Goal: Information Seeking & Learning: Compare options

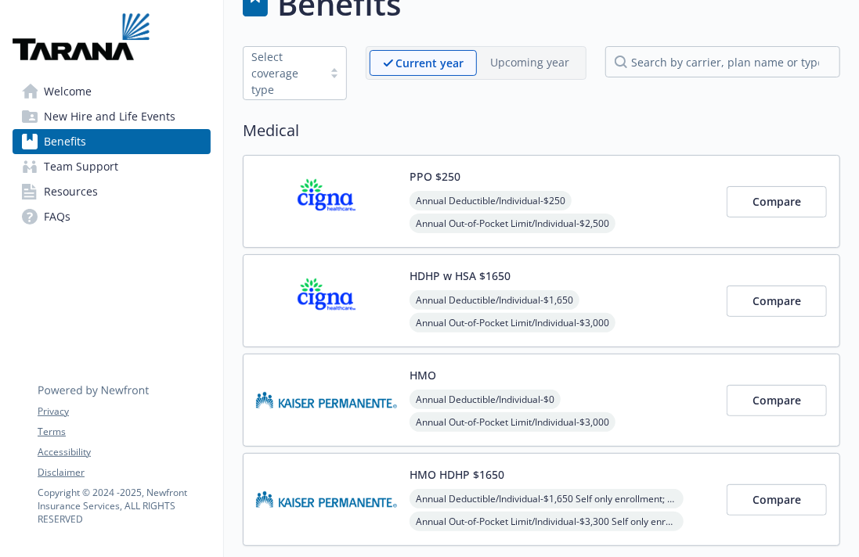
scroll to position [55, 0]
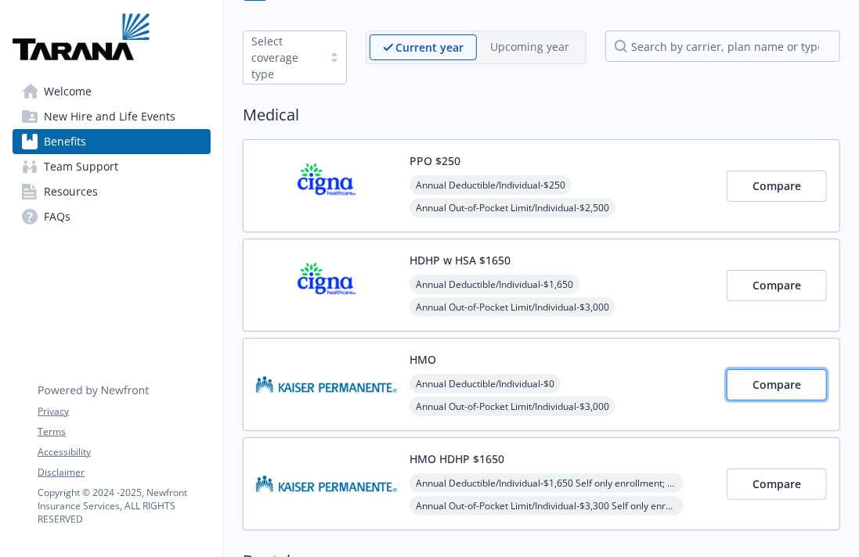
click at [771, 389] on span "Compare" at bounding box center [776, 384] width 49 height 15
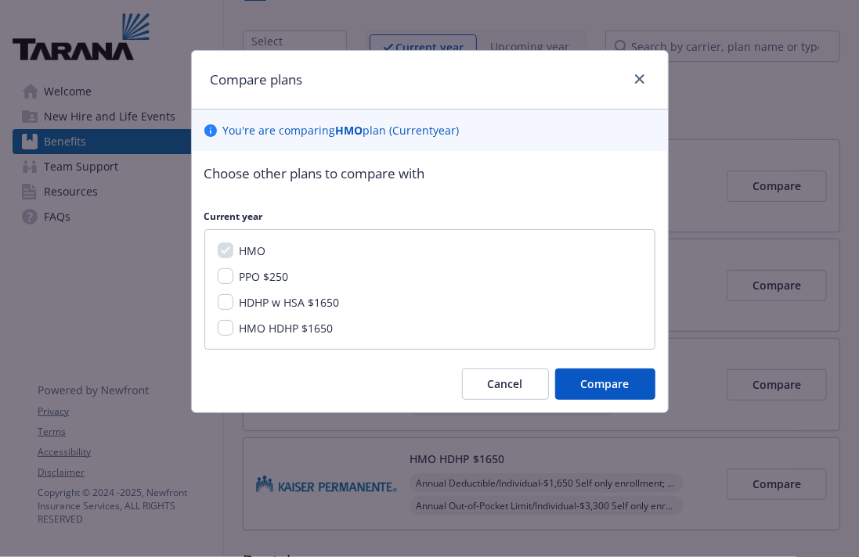
click at [267, 280] on span "PPO $250" at bounding box center [264, 276] width 49 height 15
click at [233, 280] on input "PPO $250" at bounding box center [226, 276] width 16 height 16
checkbox input "true"
click at [267, 296] on span "HDHP w HSA $1650" at bounding box center [290, 302] width 100 height 15
click at [233, 296] on input "HDHP w HSA $1650" at bounding box center [226, 302] width 16 height 16
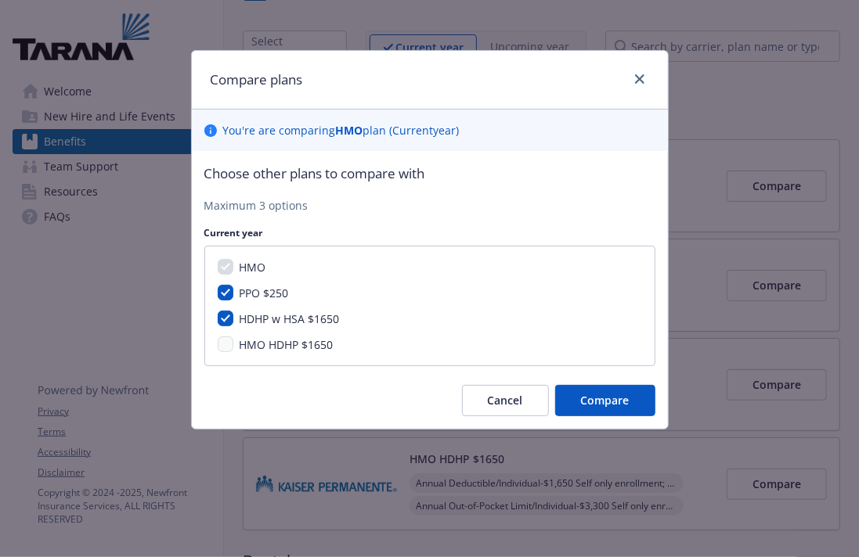
click at [284, 317] on span "HDHP w HSA $1650" at bounding box center [290, 319] width 100 height 15
click at [233, 317] on input "HDHP w HSA $1650" at bounding box center [226, 319] width 16 height 16
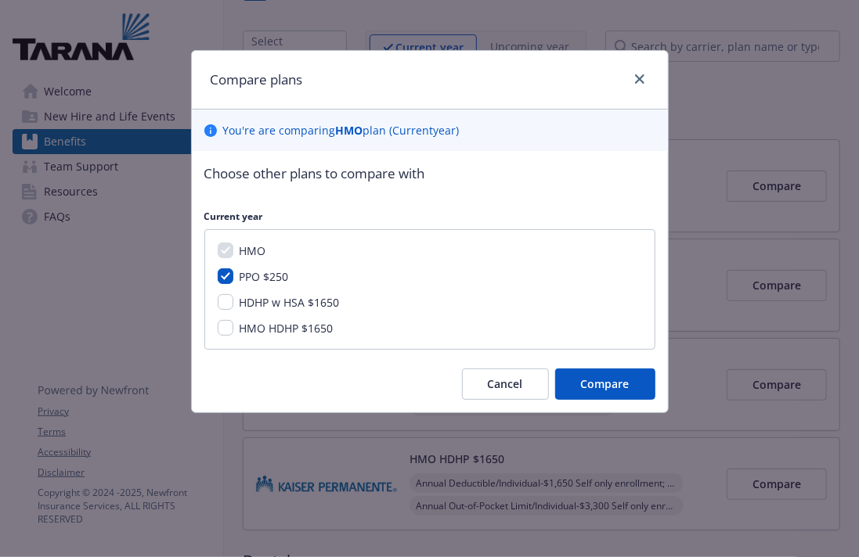
click at [272, 302] on span "HDHP w HSA $1650" at bounding box center [290, 302] width 100 height 15
click at [233, 302] on input "HDHP w HSA $1650" at bounding box center [226, 302] width 16 height 16
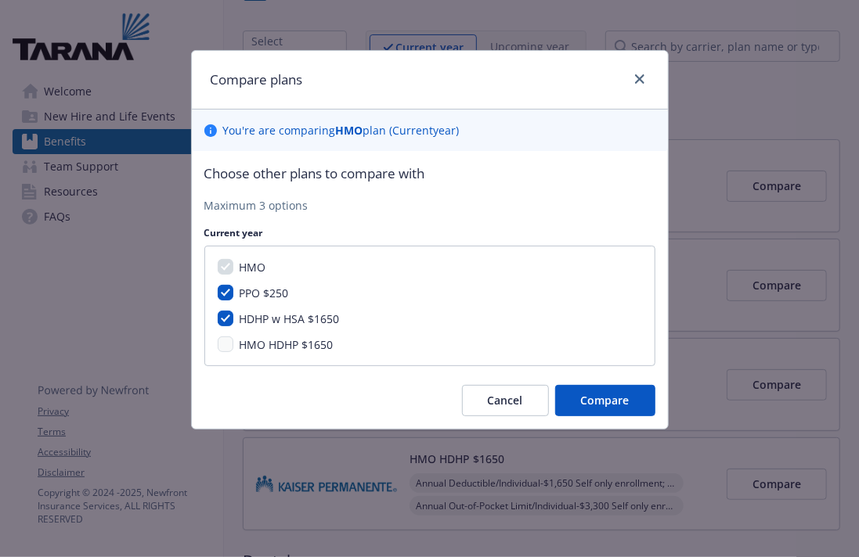
click at [270, 333] on div "HMO PPO $250 HDHP w HSA $1650 HMO HDHP $1650" at bounding box center [429, 306] width 451 height 121
click at [277, 345] on span "HMO HDHP $1650" at bounding box center [287, 344] width 94 height 15
click at [262, 355] on div "HMO PPO $250 HDHP w HSA $1650 HMO HDHP $1650" at bounding box center [429, 306] width 451 height 121
click at [242, 344] on span "HMO HDHP $1650" at bounding box center [287, 344] width 94 height 15
click at [225, 334] on div "HMO PPO $250 HDHP w HSA $1650 HMO HDHP $1650" at bounding box center [429, 306] width 451 height 121
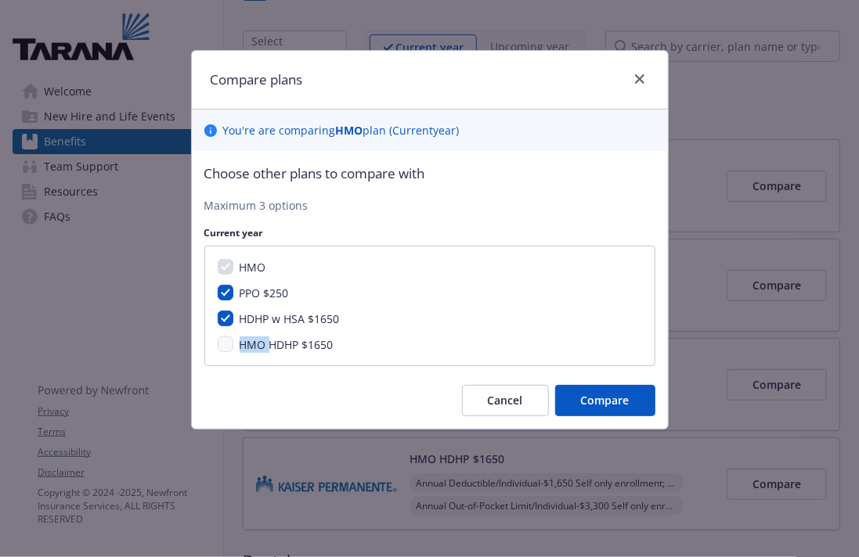
click at [225, 334] on div "HMO PPO $250 HDHP w HSA $1650 HMO HDHP $1650" at bounding box center [429, 306] width 451 height 121
click at [254, 318] on span "HDHP w HSA $1650" at bounding box center [290, 319] width 100 height 15
click at [233, 318] on input "HDHP w HSA $1650" at bounding box center [226, 319] width 16 height 16
checkbox input "false"
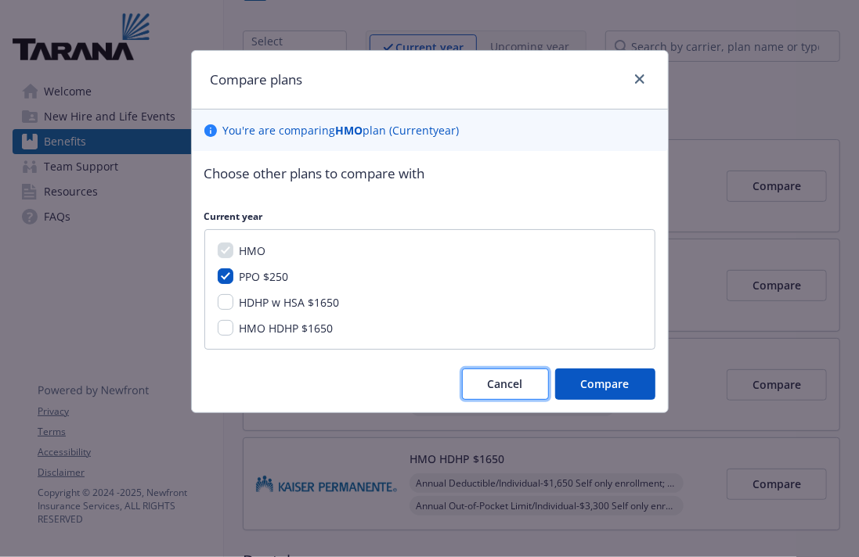
click at [533, 383] on button "Cancel" at bounding box center [505, 384] width 87 height 31
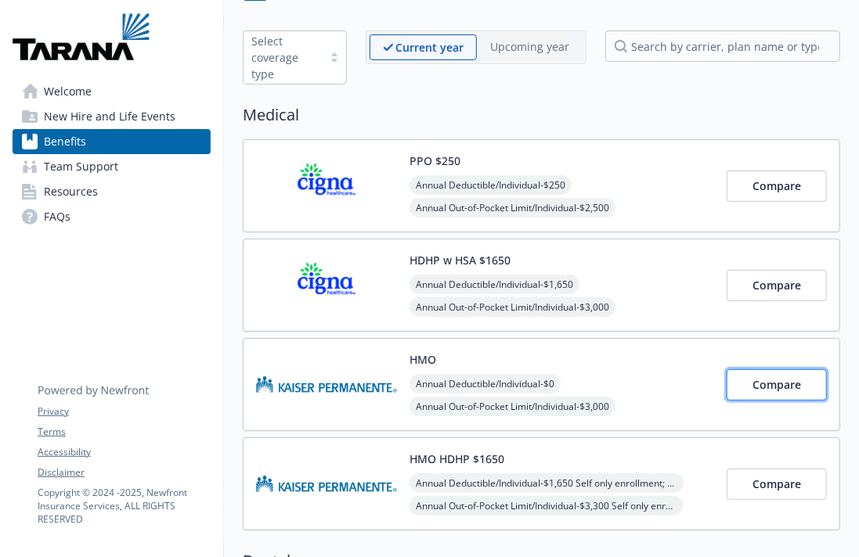
click at [807, 377] on button "Compare" at bounding box center [776, 384] width 100 height 31
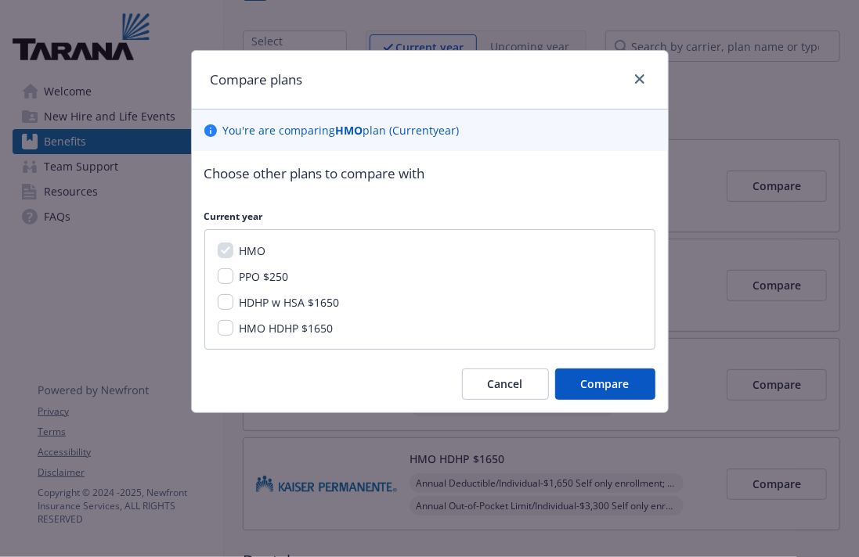
click at [259, 272] on span "PPO $250" at bounding box center [264, 276] width 49 height 15
click at [233, 272] on input "PPO $250" at bounding box center [226, 276] width 16 height 16
checkbox input "true"
click at [262, 325] on span "HMO HDHP $1650" at bounding box center [287, 328] width 94 height 15
click at [233, 325] on input "HMO HDHP $1650" at bounding box center [226, 328] width 16 height 16
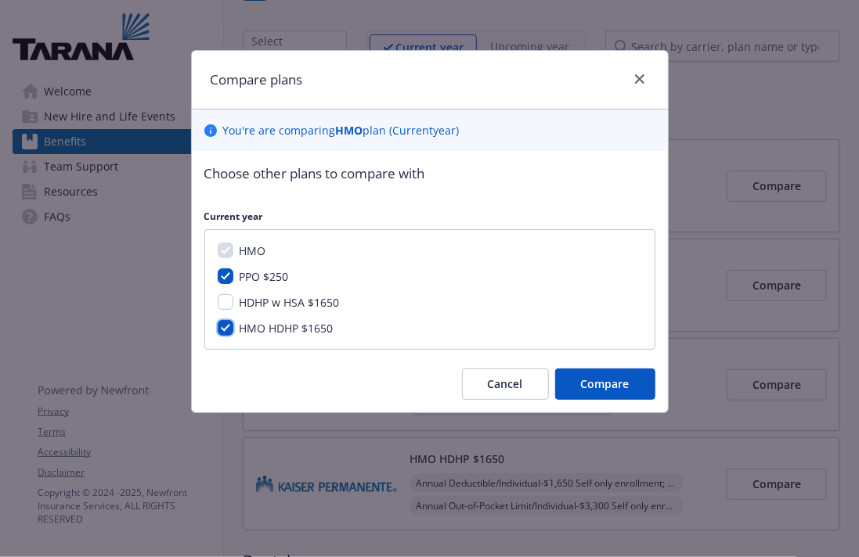
checkbox input "true"
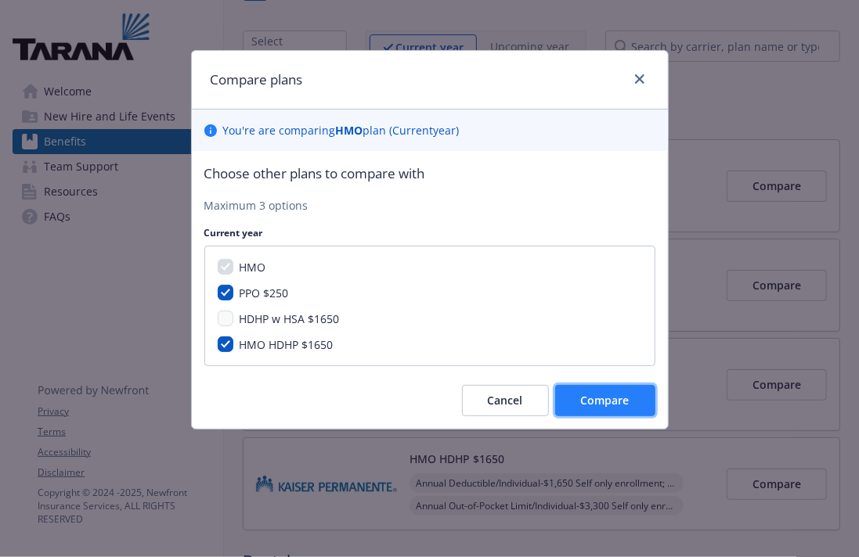
click at [619, 396] on span "Compare" at bounding box center [605, 400] width 49 height 15
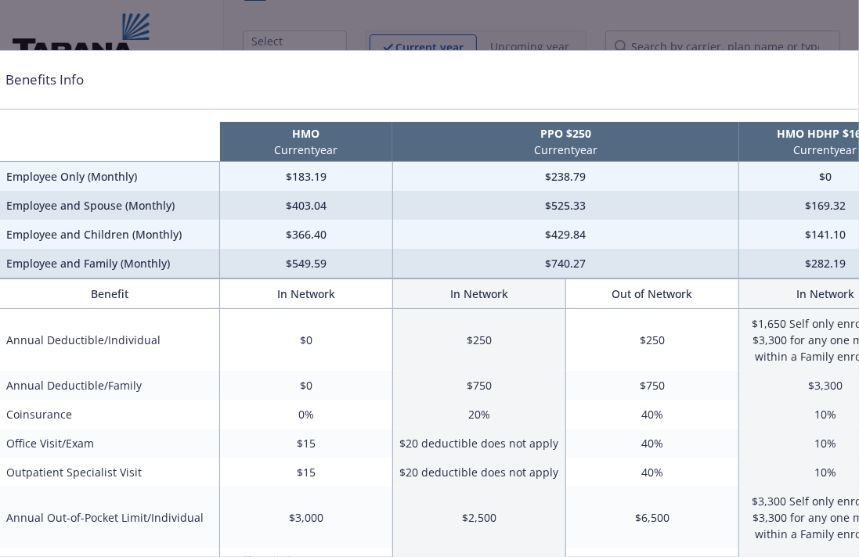
scroll to position [233, 14]
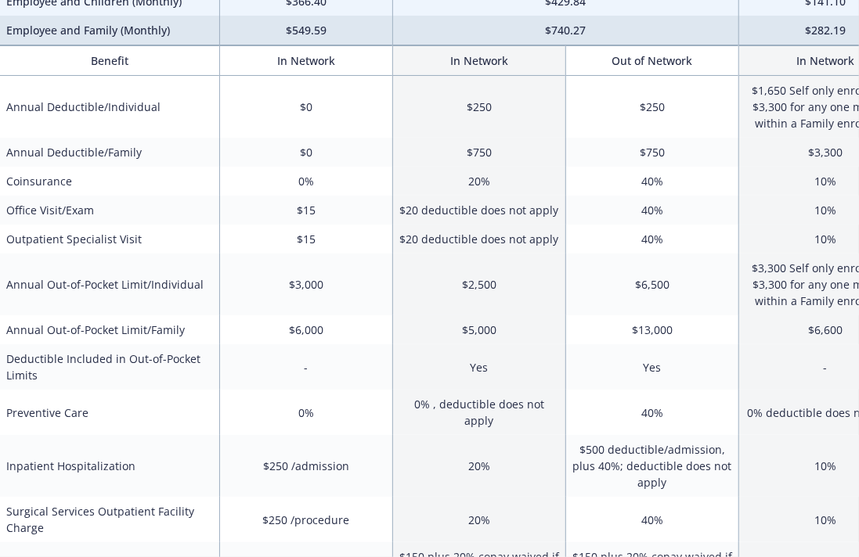
drag, startPoint x: 858, startPoint y: 178, endPoint x: 791, endPoint y: 121, distance: 87.7
click at [791, 121] on td "$1,650 Self only enrollment; $3,300 for any one member within a Family enrollme…" at bounding box center [825, 107] width 173 height 63
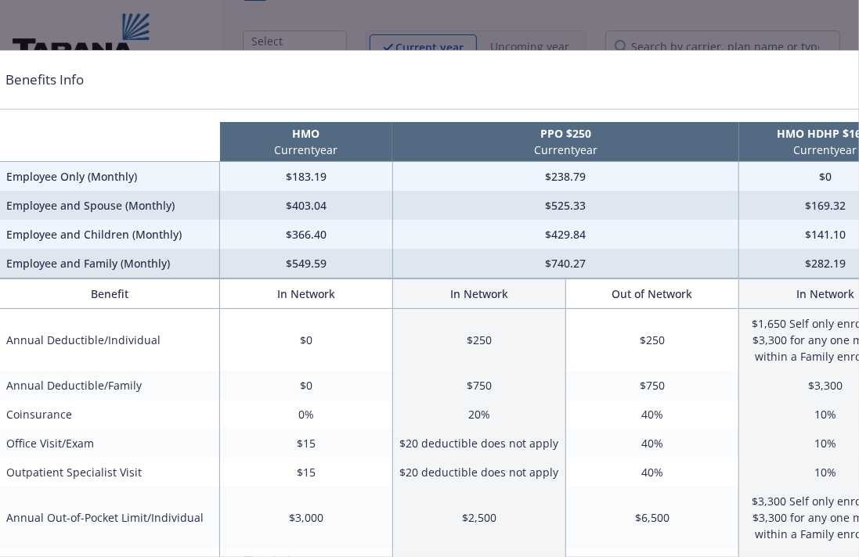
click at [401, 23] on div "Benefits Info HMO Current year PPO $250 Current year HMO HDHP $1650 Current yea…" at bounding box center [429, 278] width 859 height 557
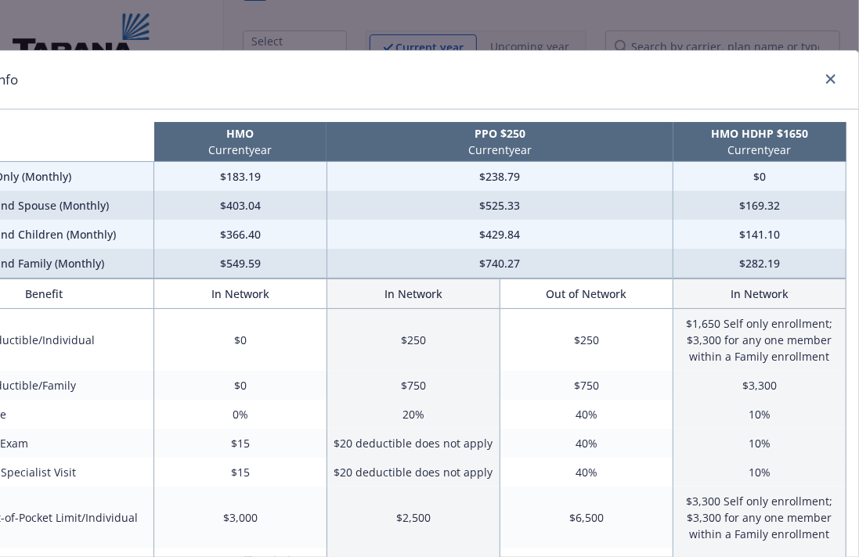
click at [823, 88] on div "compare plan details" at bounding box center [827, 80] width 25 height 20
click at [835, 77] on link "close" at bounding box center [830, 79] width 19 height 19
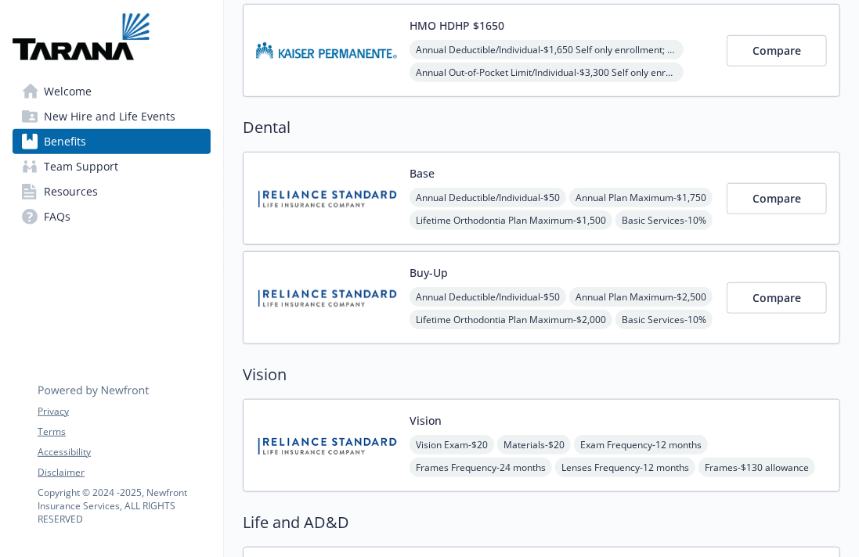
scroll to position [483, 0]
click at [713, 211] on div "Annual Deductible/Individual - $50 Annual Plan Maximum - $1,750 Lifetime Orthod…" at bounding box center [561, 232] width 305 height 88
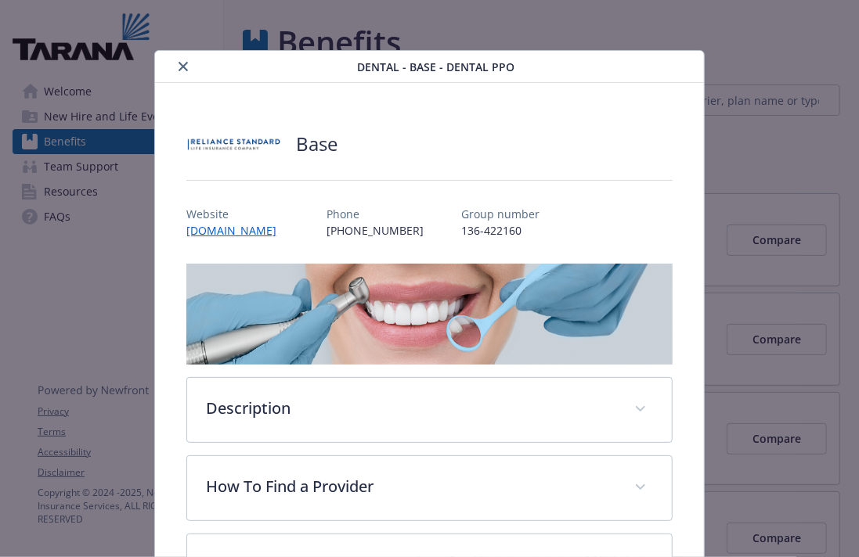
click at [181, 59] on button "close" at bounding box center [183, 66] width 19 height 19
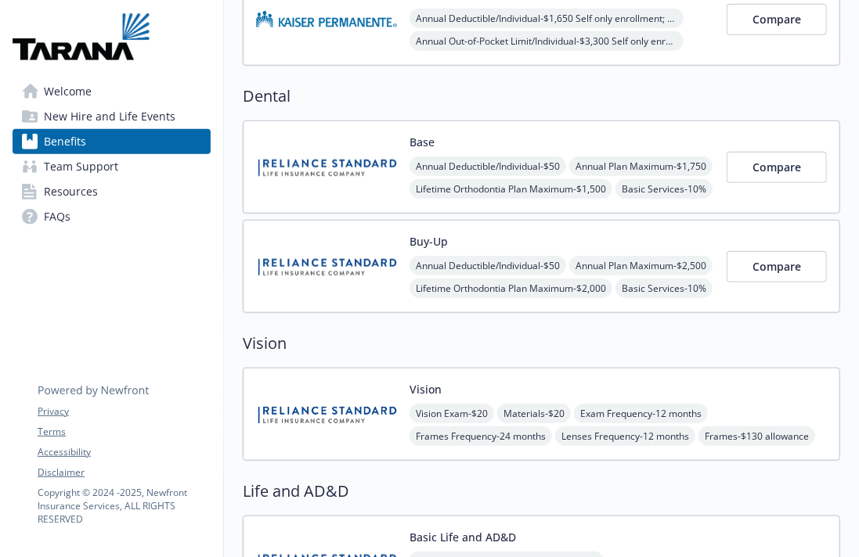
scroll to position [562, 0]
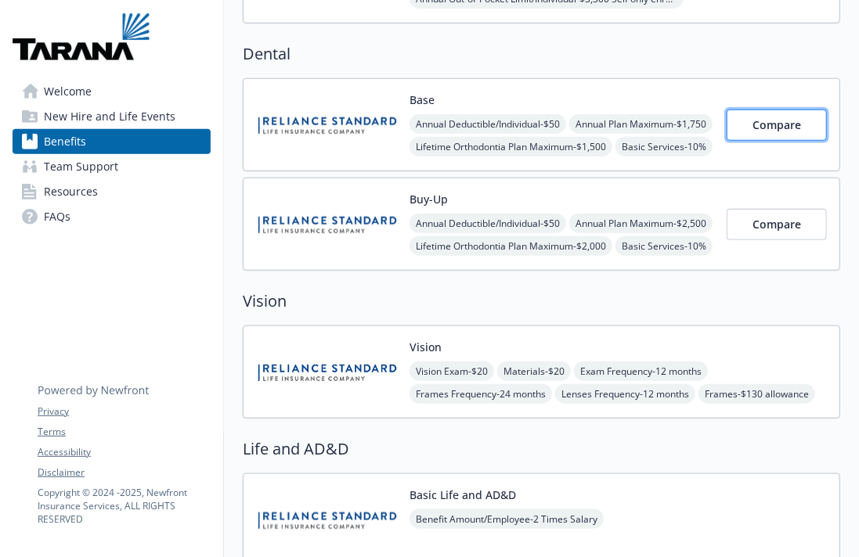
click at [791, 129] on span "Compare" at bounding box center [776, 124] width 49 height 15
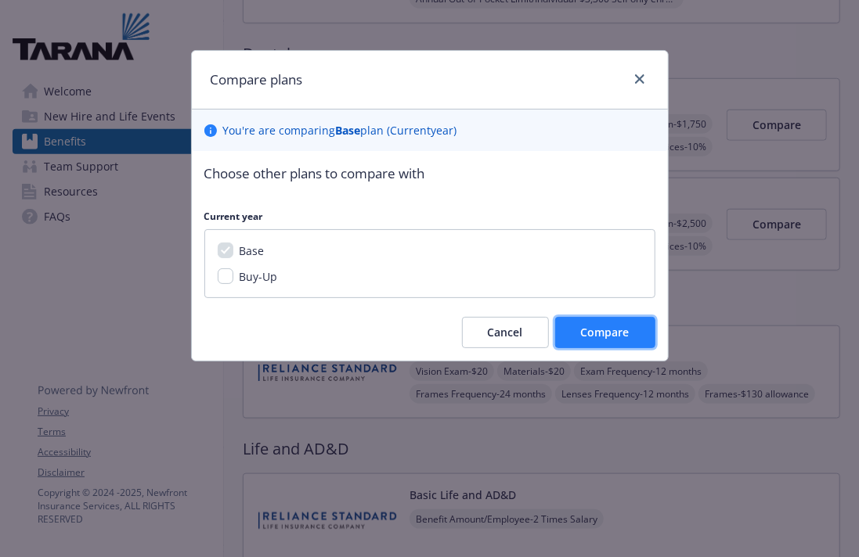
click at [608, 328] on span "Compare" at bounding box center [605, 332] width 49 height 15
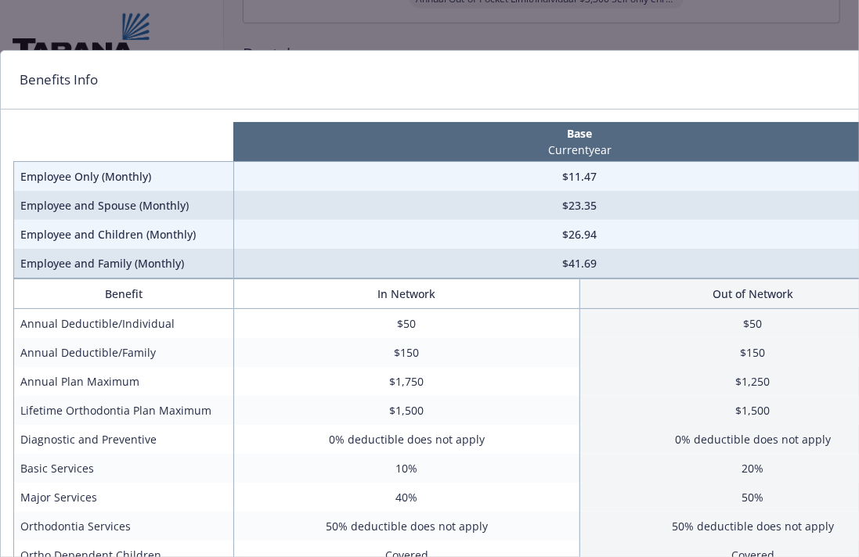
scroll to position [103, 0]
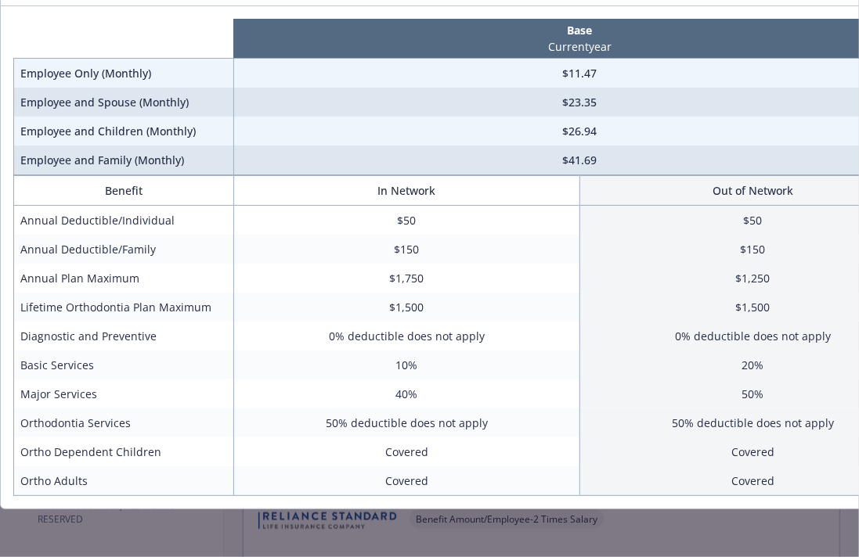
click at [697, 510] on div "Benefits Info Base Current year Employee Only (Monthly) $11.47 Employee and Spo…" at bounding box center [429, 278] width 859 height 557
click at [730, 532] on div "Benefits Info Base Current year Employee Only (Monthly) $11.47 Employee and Spo…" at bounding box center [429, 278] width 859 height 557
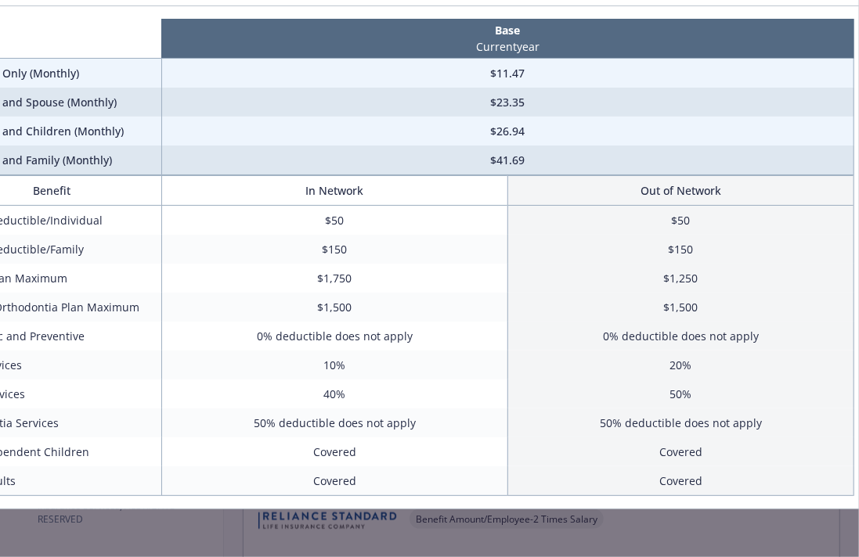
scroll to position [0, 72]
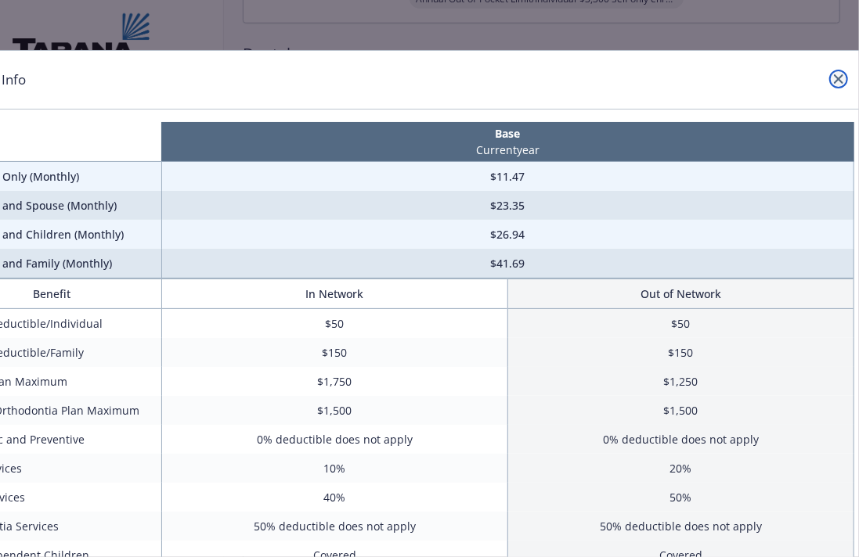
click at [834, 80] on link "close" at bounding box center [838, 79] width 19 height 19
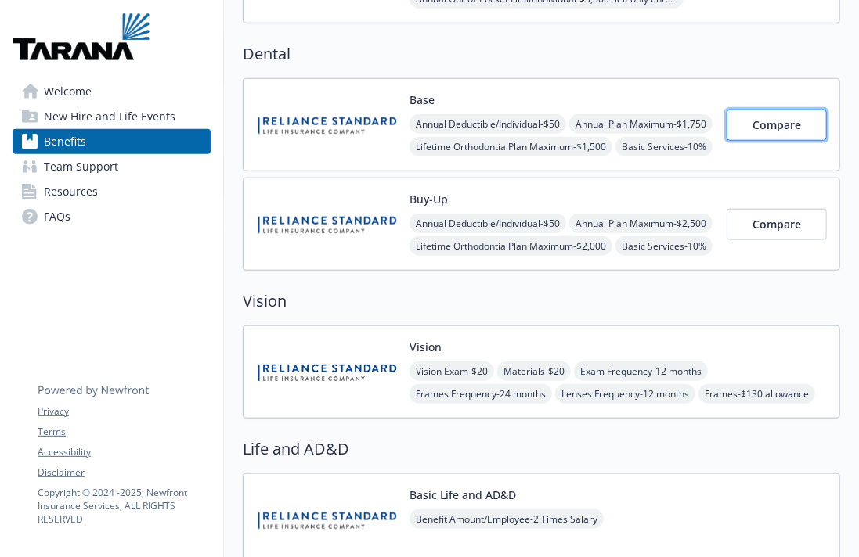
click at [791, 128] on span "Compare" at bounding box center [776, 124] width 49 height 15
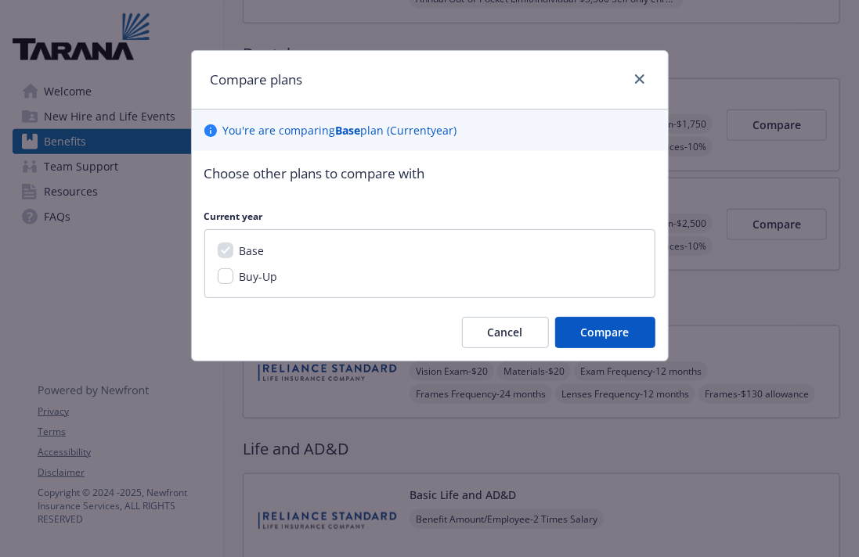
click at [261, 276] on span "Buy-Up" at bounding box center [259, 276] width 38 height 15
click at [233, 276] on input "Buy-Up" at bounding box center [226, 276] width 16 height 16
checkbox input "true"
click at [635, 342] on button "Compare" at bounding box center [605, 332] width 100 height 31
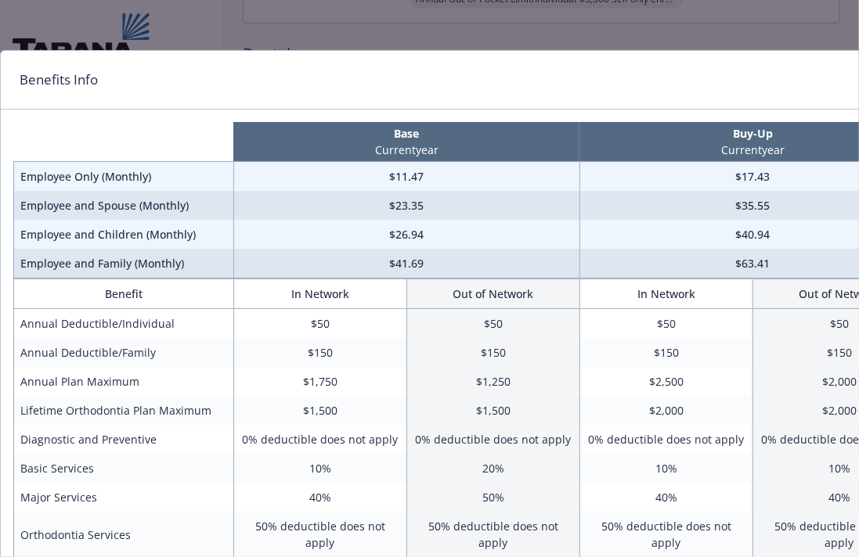
scroll to position [0, 80]
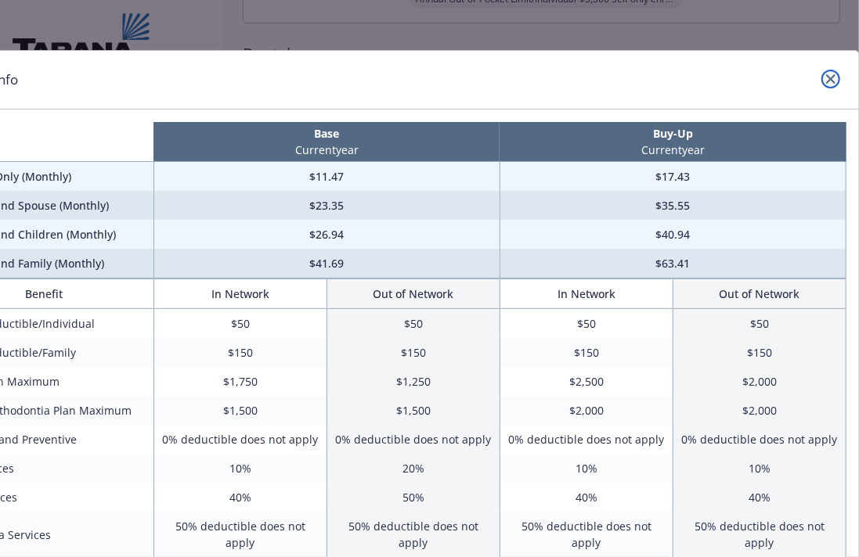
click at [831, 88] on link "close" at bounding box center [830, 79] width 19 height 19
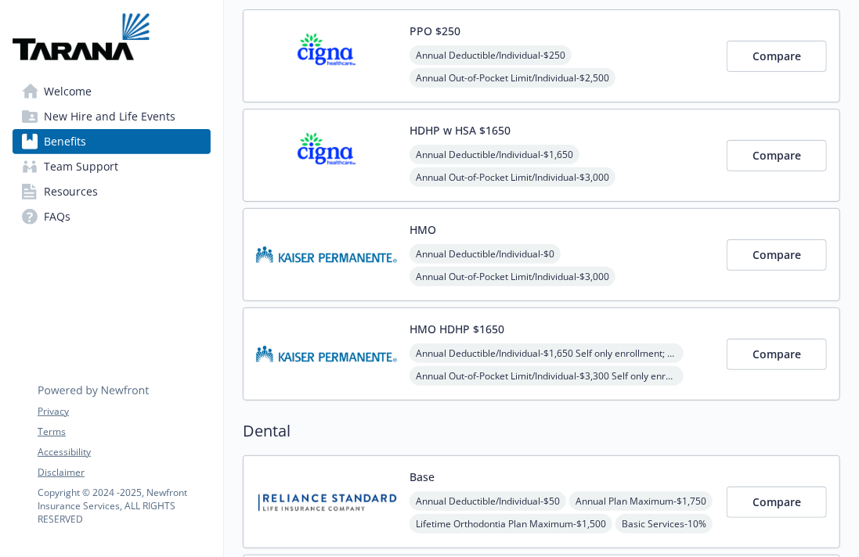
scroll to position [0, 0]
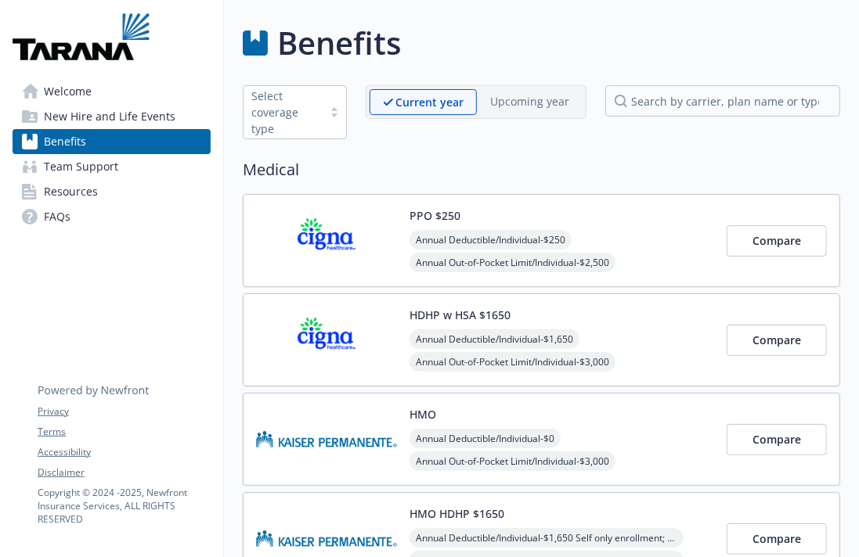
click at [109, 128] on span "New Hire and Life Events" at bounding box center [110, 116] width 132 height 25
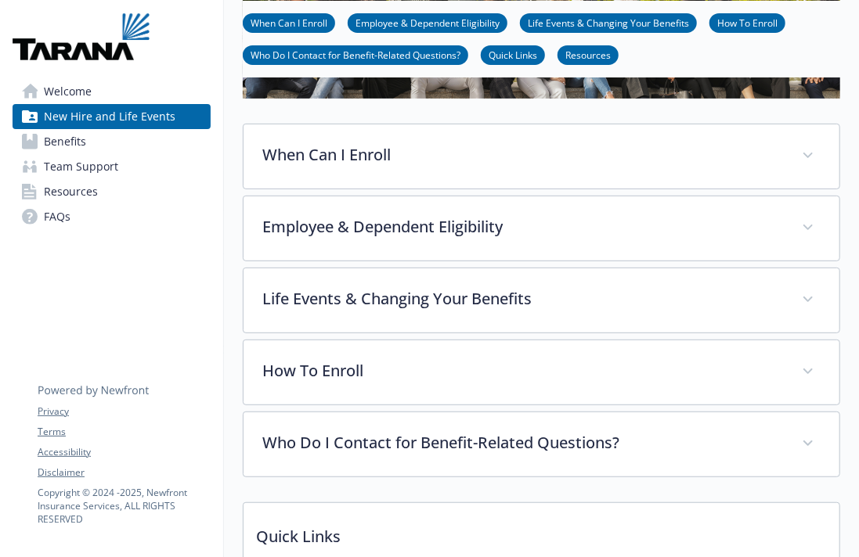
scroll to position [202, 0]
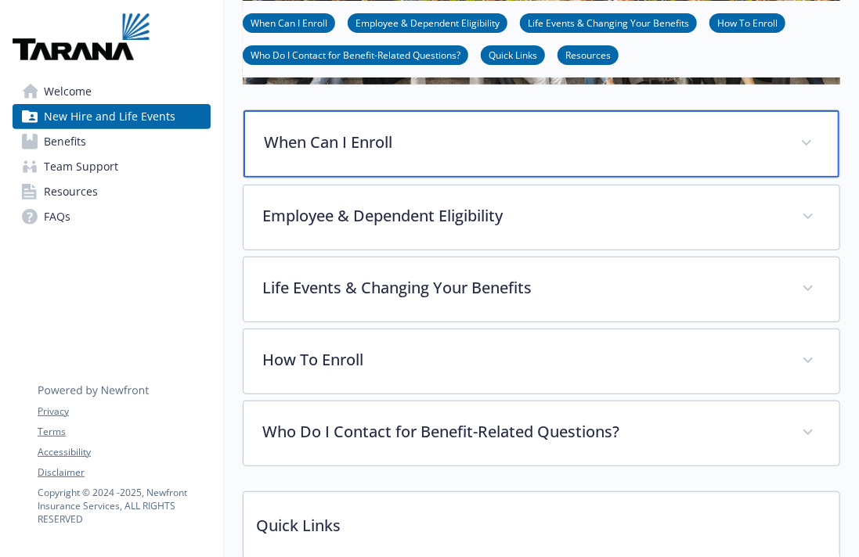
click at [773, 126] on div "When Can I Enroll" at bounding box center [541, 143] width 596 height 67
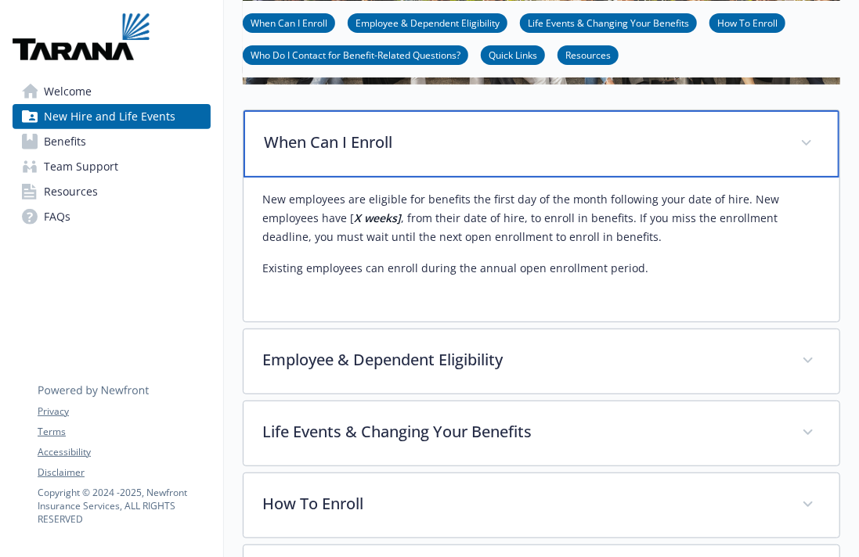
click at [773, 126] on div "When Can I Enroll" at bounding box center [541, 143] width 596 height 67
